Goal: Transaction & Acquisition: Purchase product/service

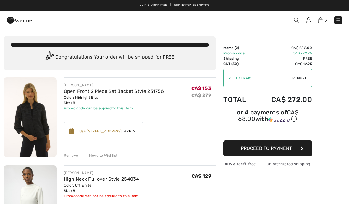
click at [285, 149] on span "Proceed to Payment" at bounding box center [265, 148] width 51 height 6
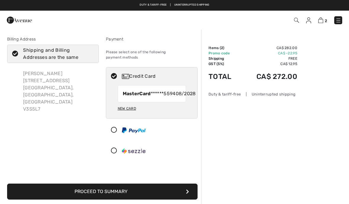
click at [126, 194] on button "Proceed to Summary" at bounding box center [102, 191] width 190 height 16
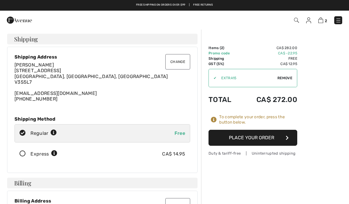
click at [273, 138] on button "Place Your Order" at bounding box center [252, 138] width 89 height 16
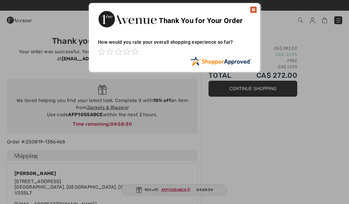
click at [253, 11] on img at bounding box center [253, 9] width 7 height 7
